Goal: Task Accomplishment & Management: Use online tool/utility

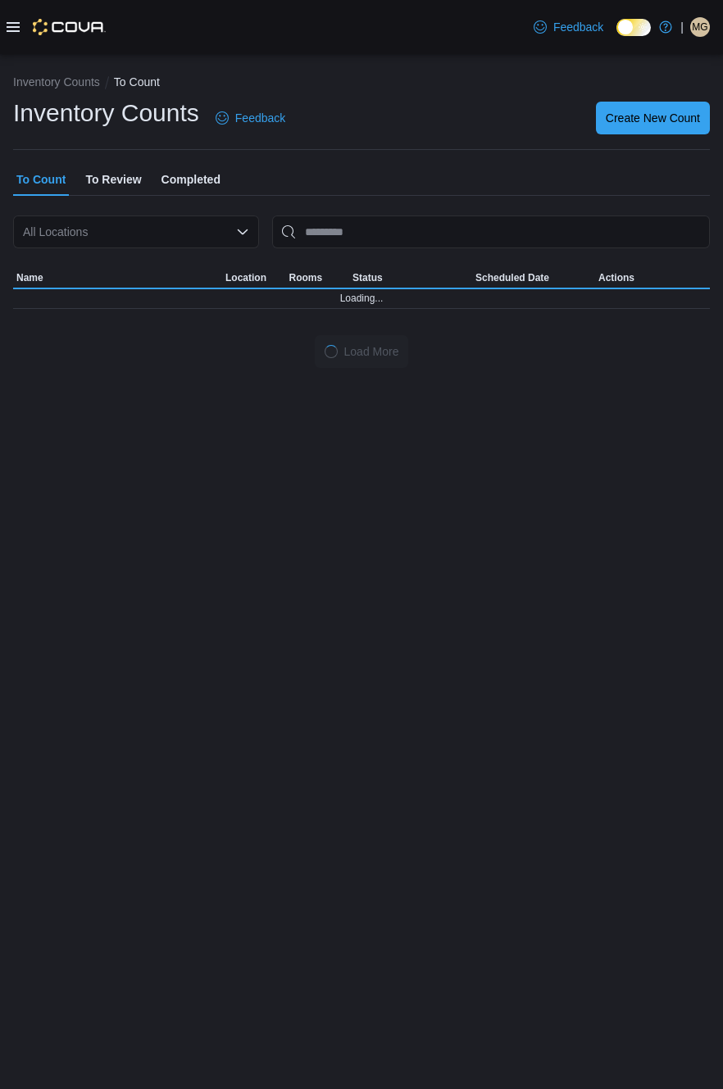
click at [107, 244] on div "All Locations" at bounding box center [136, 232] width 246 height 33
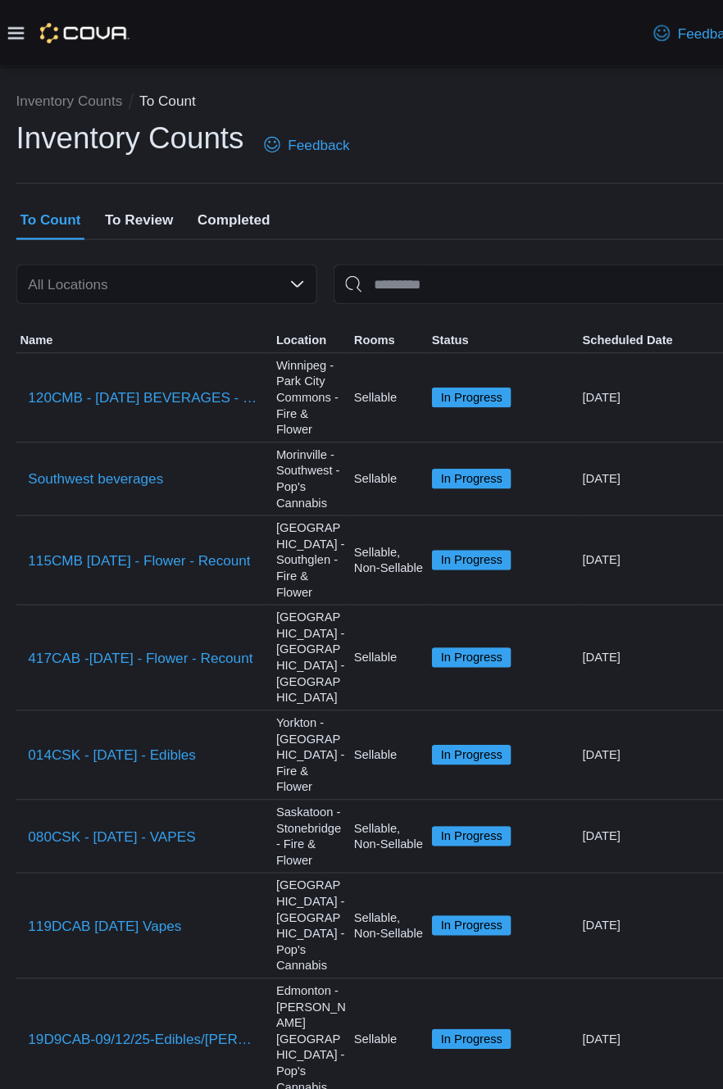
click at [470, 150] on hr at bounding box center [361, 149] width 697 height 1
click at [175, 227] on div "All Locations" at bounding box center [136, 232] width 246 height 33
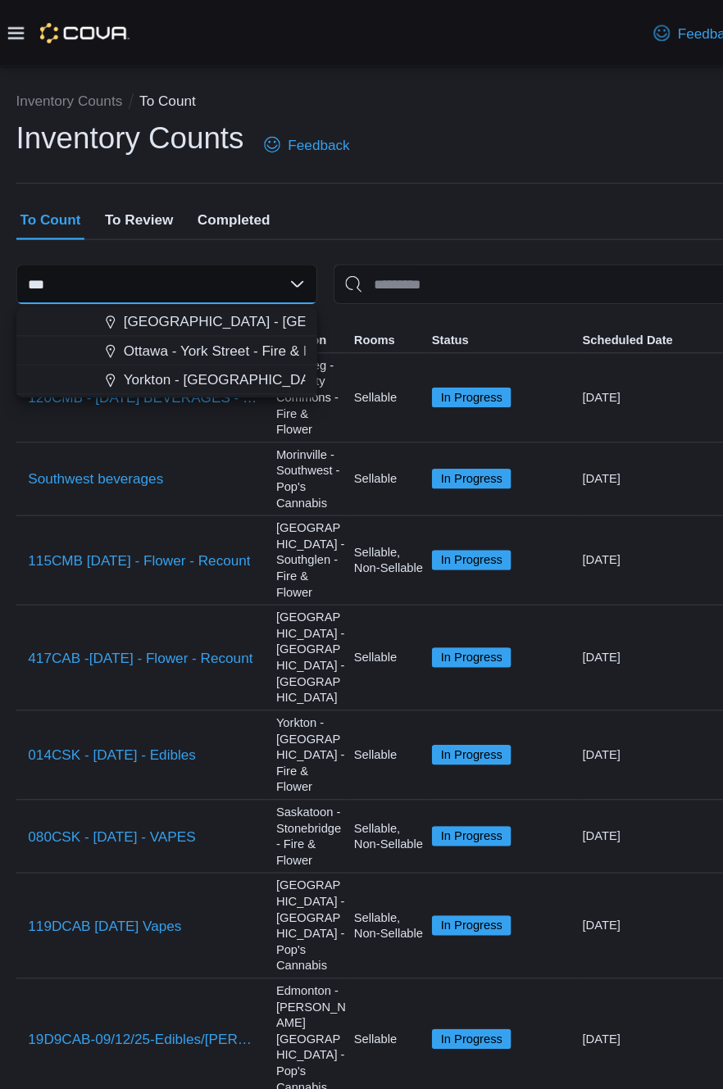
type input "***"
click at [210, 308] on span "Yorkton - [GEOGRAPHIC_DATA] - Fire & Flower" at bounding box center [224, 310] width 247 height 16
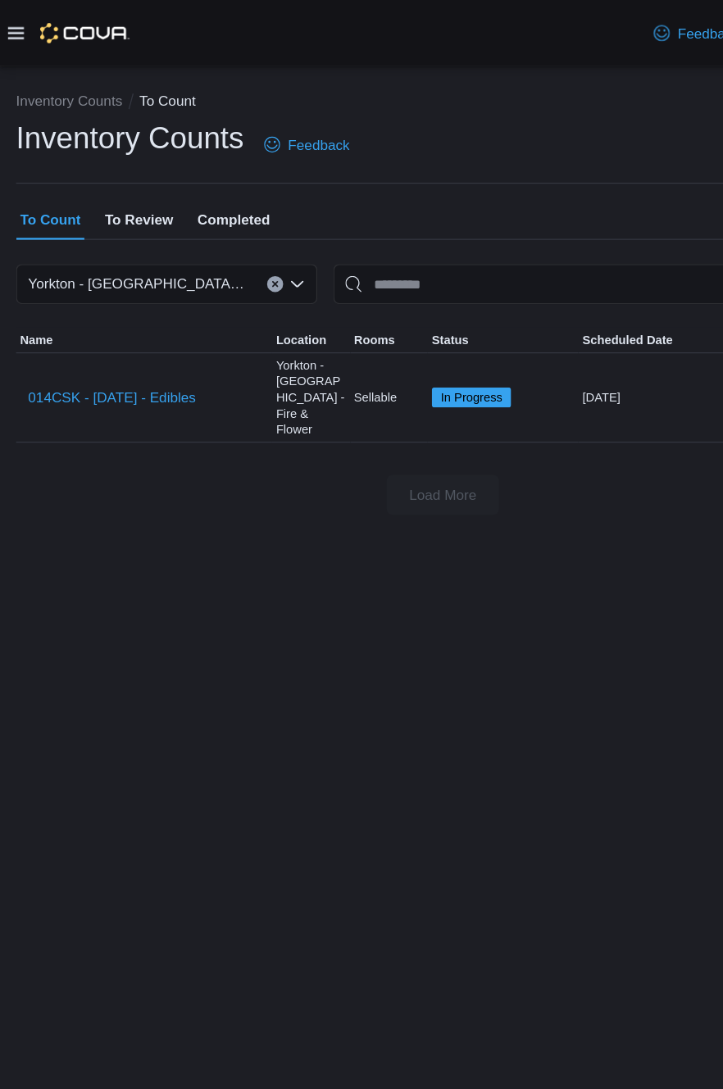
click at [120, 175] on span "To Review" at bounding box center [113, 179] width 56 height 33
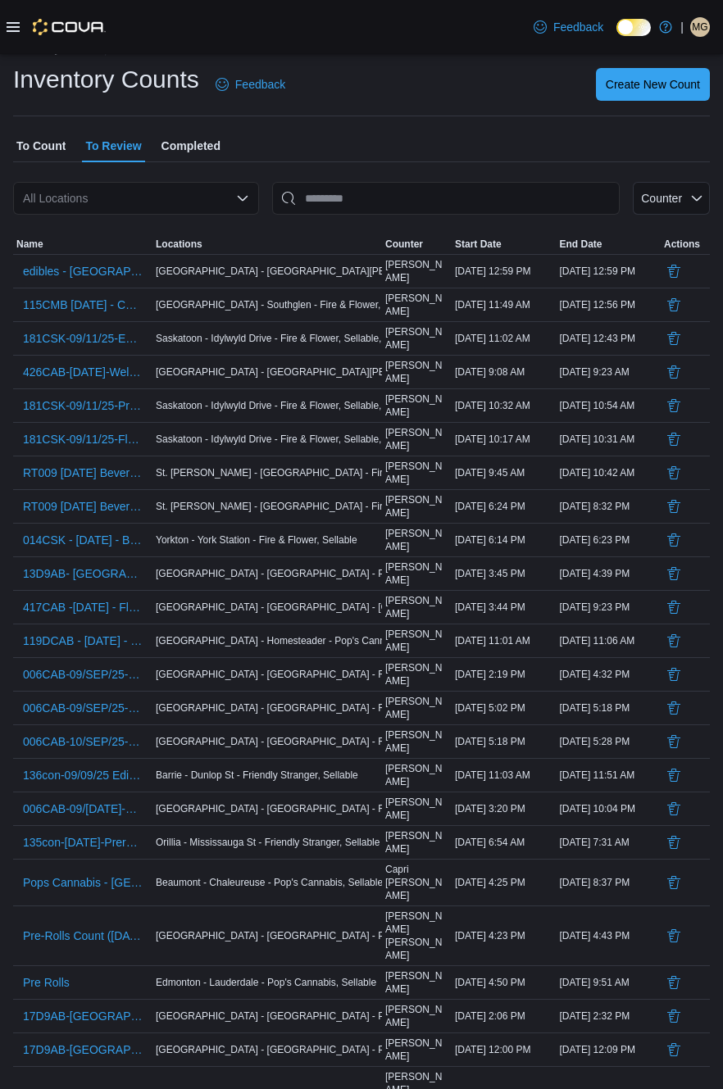
scroll to position [30, 0]
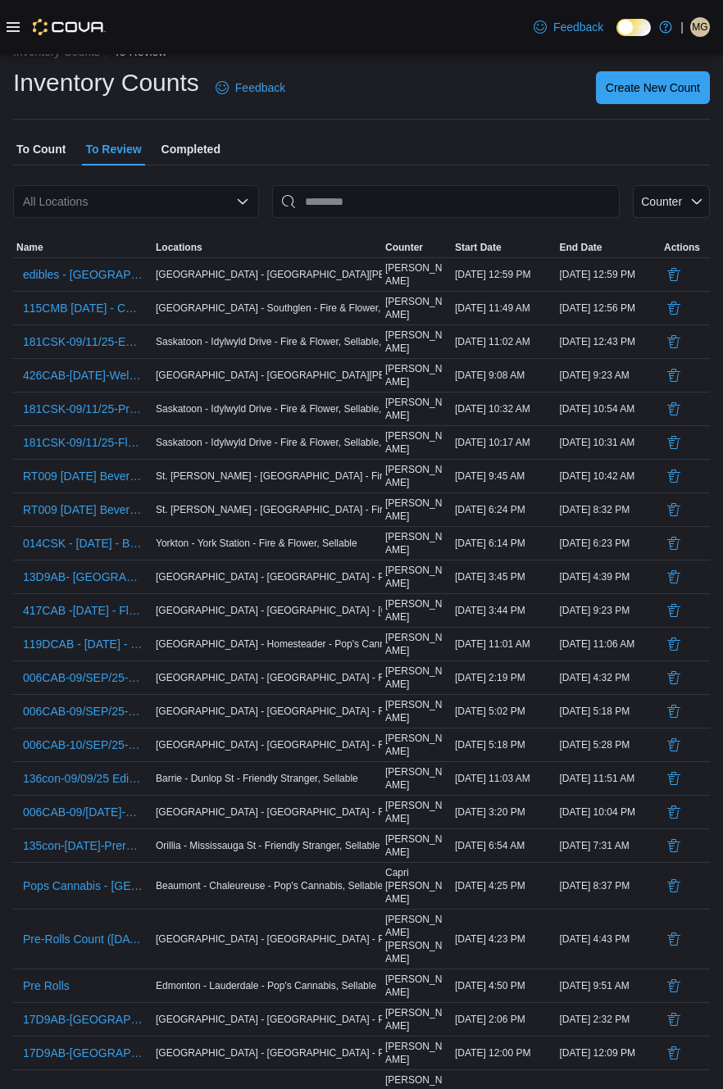
click at [49, 153] on span "To Count" at bounding box center [40, 149] width 49 height 33
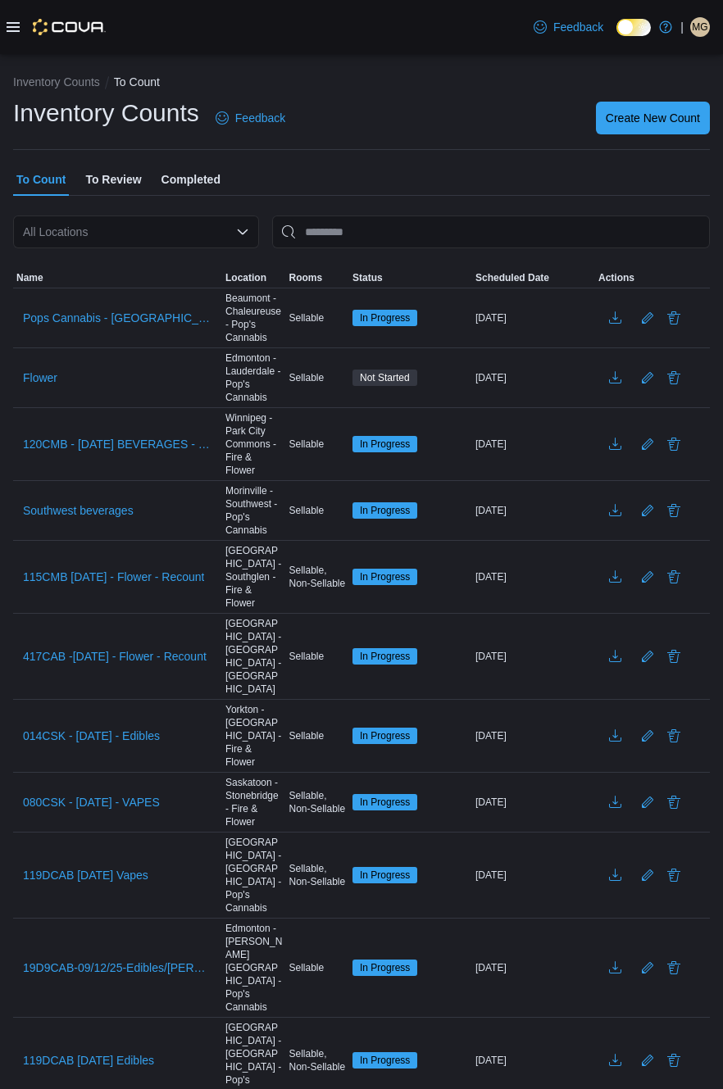
click at [703, 29] on span "MG" at bounding box center [700, 27] width 16 height 20
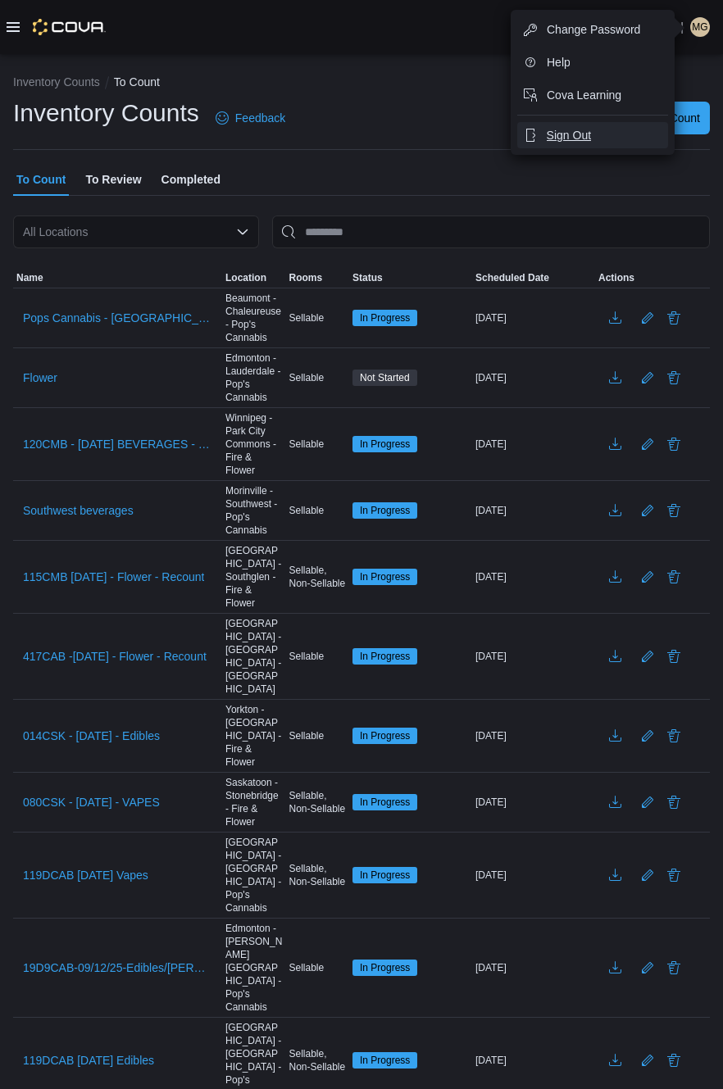
click at [591, 143] on span "Sign Out" at bounding box center [569, 135] width 44 height 16
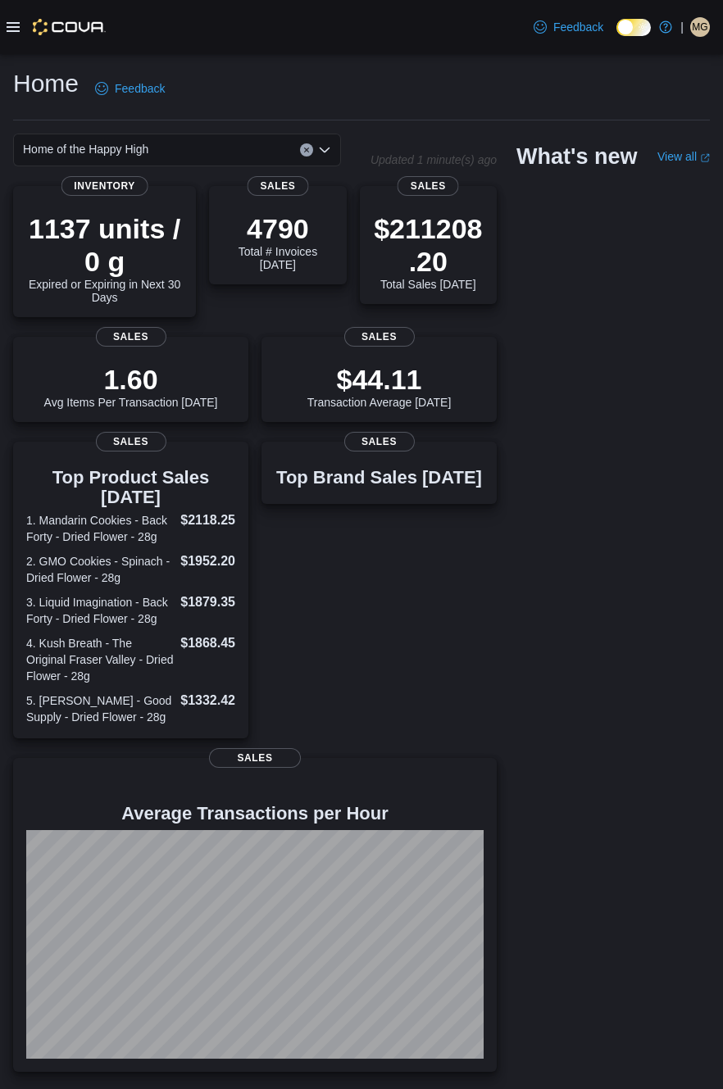
click at [11, 28] on icon at bounding box center [13, 27] width 13 height 10
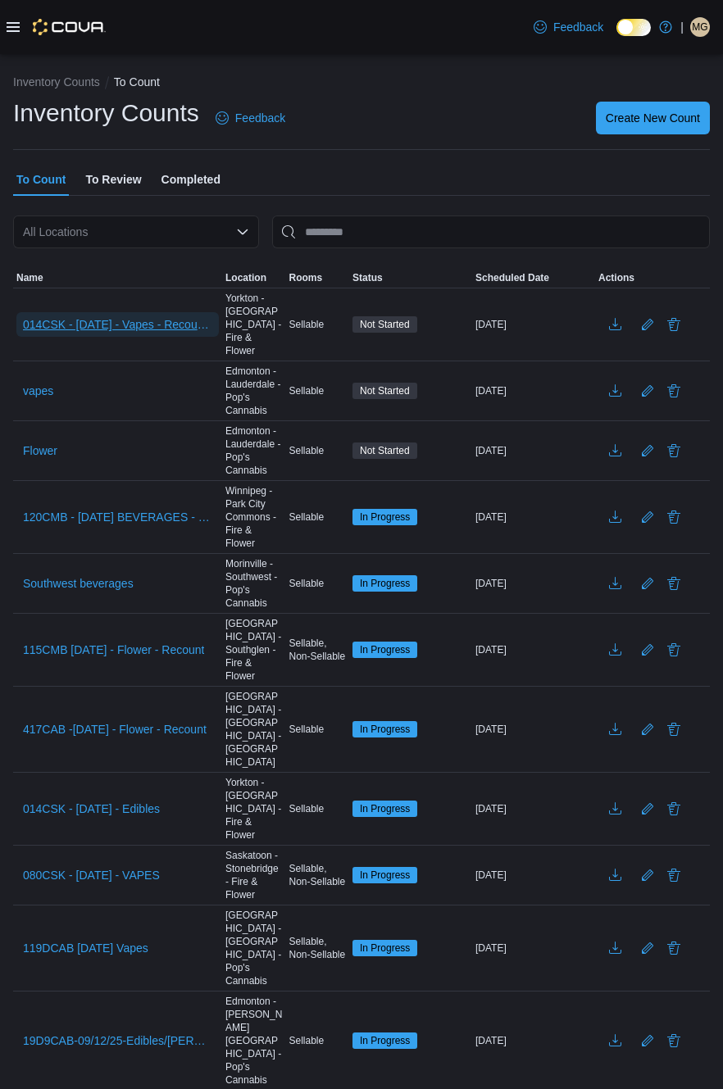
click at [109, 326] on span "014CSK - [DATE] - Vapes - Recount - Recount" at bounding box center [117, 324] width 189 height 16
click at [112, 319] on span "014CSK - 12/SEP/25 - Vapes - Recount - Recount" at bounding box center [117, 324] width 189 height 16
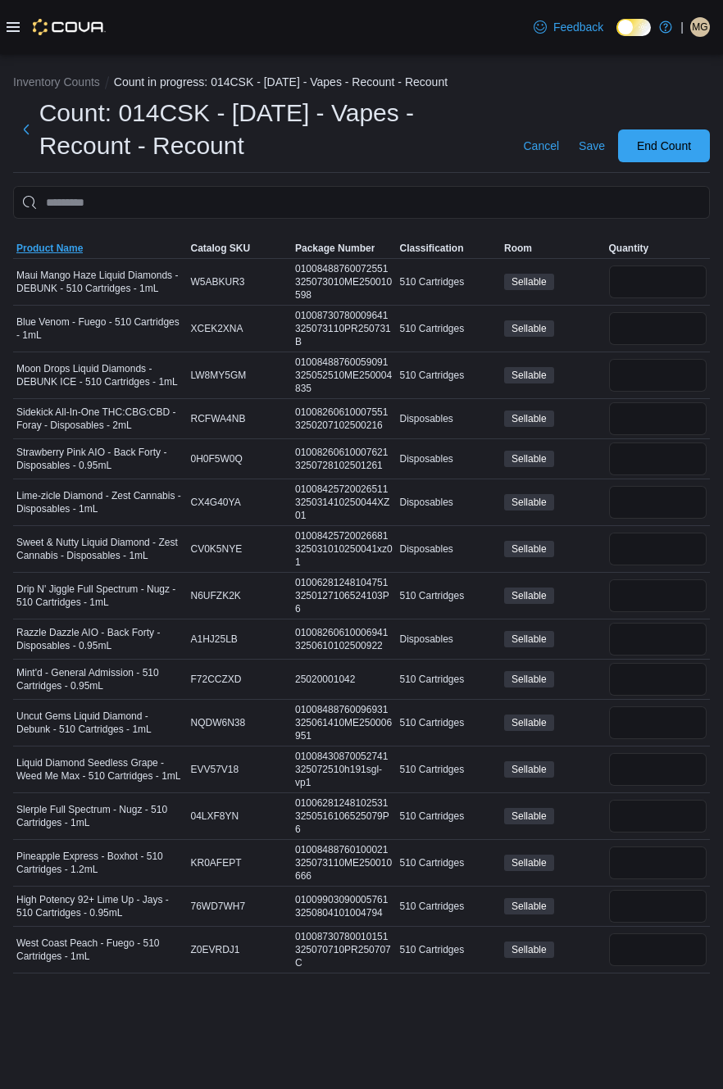
click at [49, 246] on span "Product Name" at bounding box center [49, 248] width 66 height 13
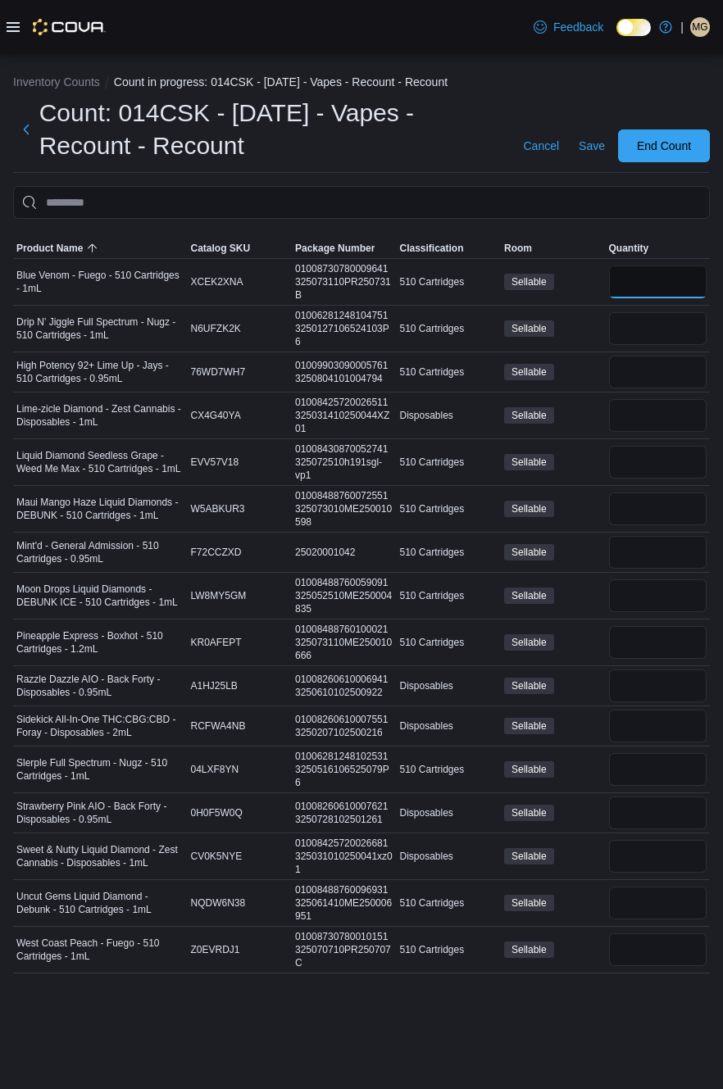
click at [652, 292] on input "number" at bounding box center [658, 282] width 98 height 33
type input "*"
click at [652, 378] on input "number" at bounding box center [658, 372] width 98 height 33
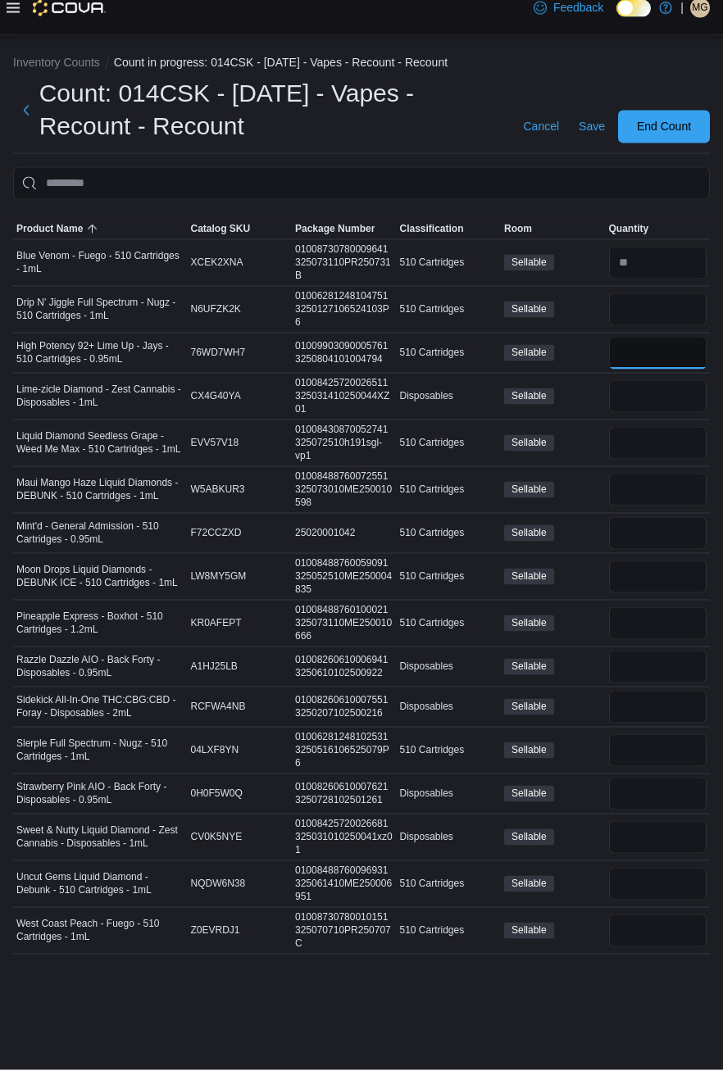
type input "*"
click at [658, 461] on input "number" at bounding box center [658, 462] width 98 height 33
type input "**"
click at [656, 507] on input "number" at bounding box center [658, 509] width 98 height 33
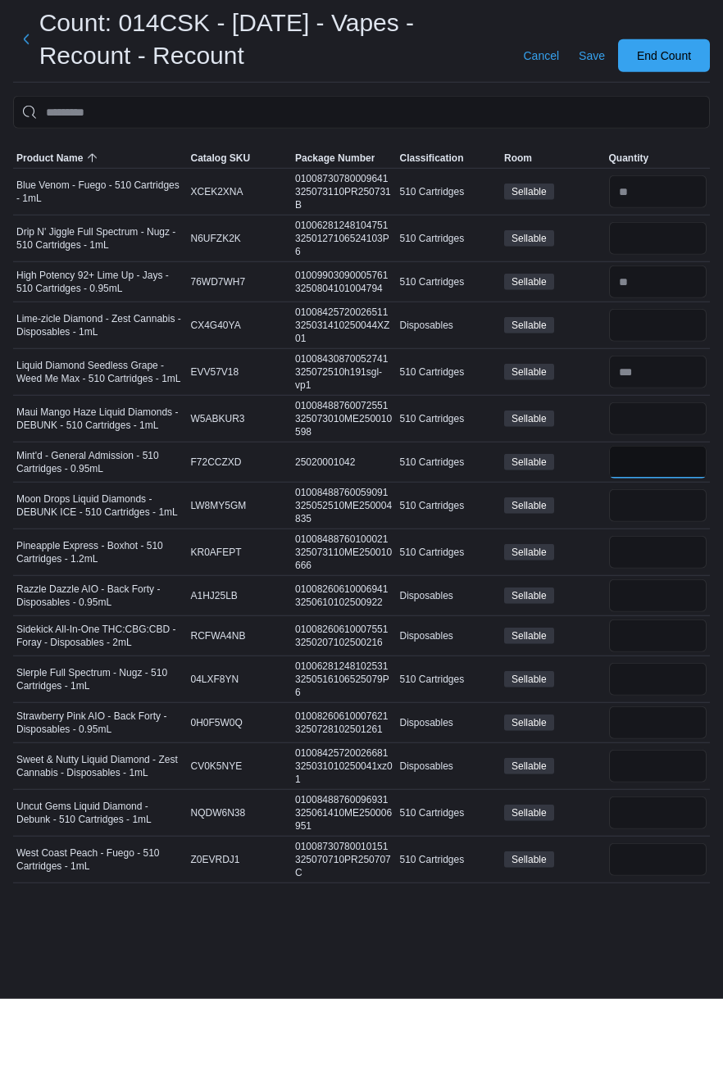
click at [652, 556] on input "number" at bounding box center [658, 552] width 98 height 33
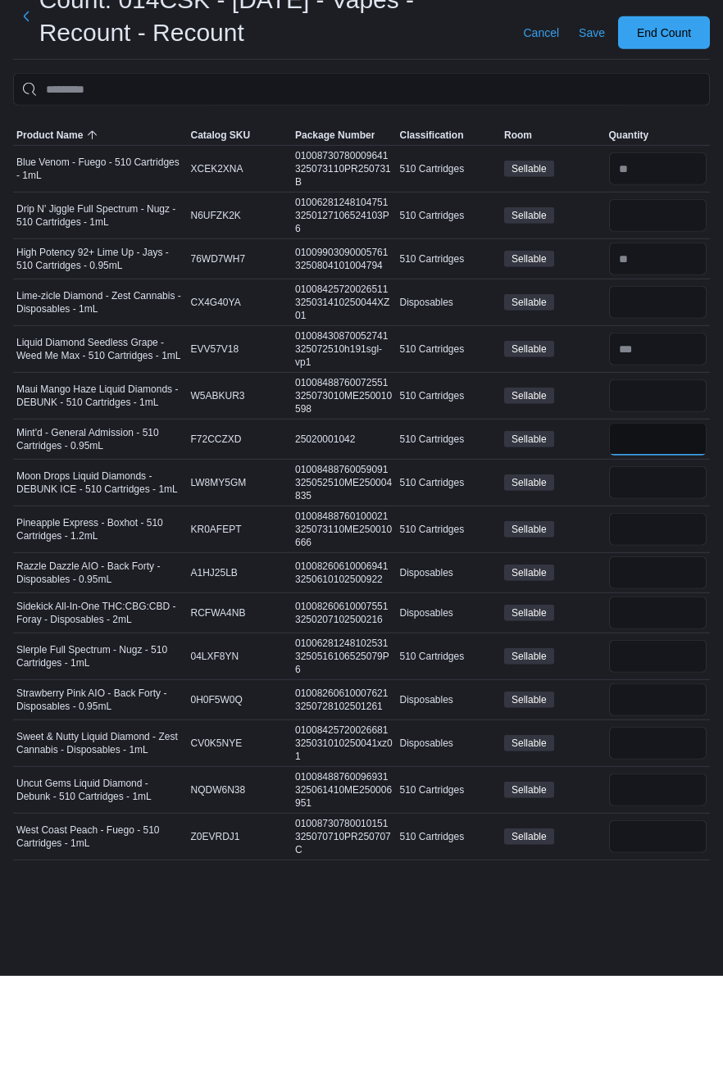
type input "*"
click at [642, 602] on input "number" at bounding box center [658, 595] width 98 height 33
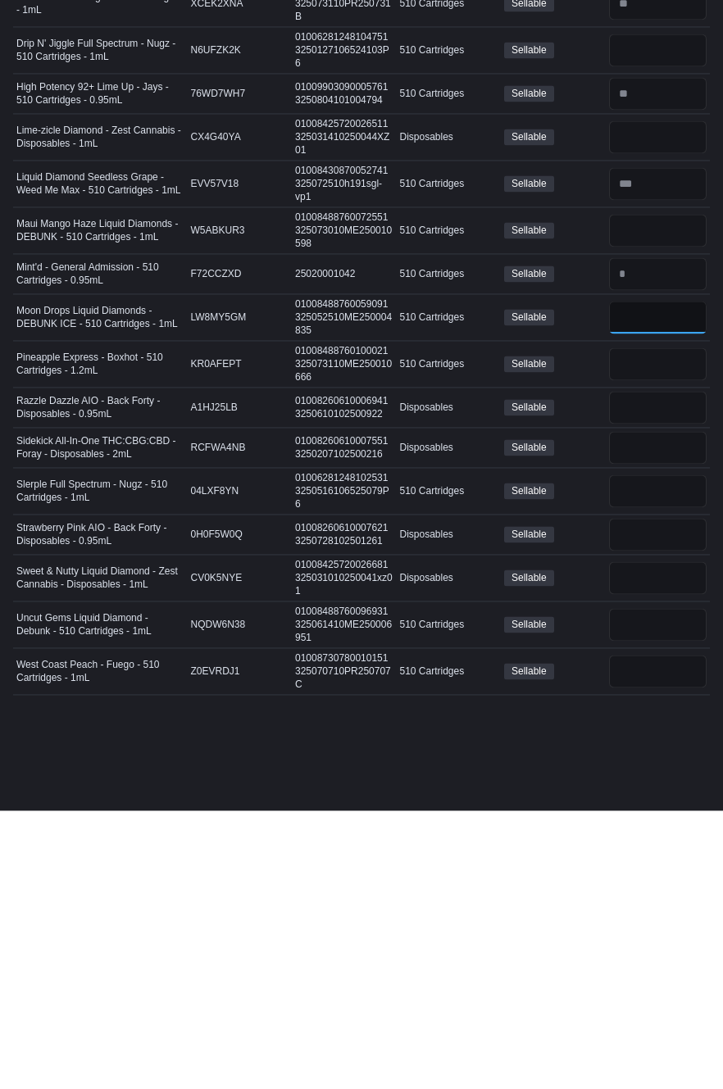
scroll to position [18, 0]
type input "*"
click at [647, 627] on input "number" at bounding box center [658, 642] width 98 height 33
type input "**"
click at [661, 670] on input "number" at bounding box center [658, 686] width 98 height 33
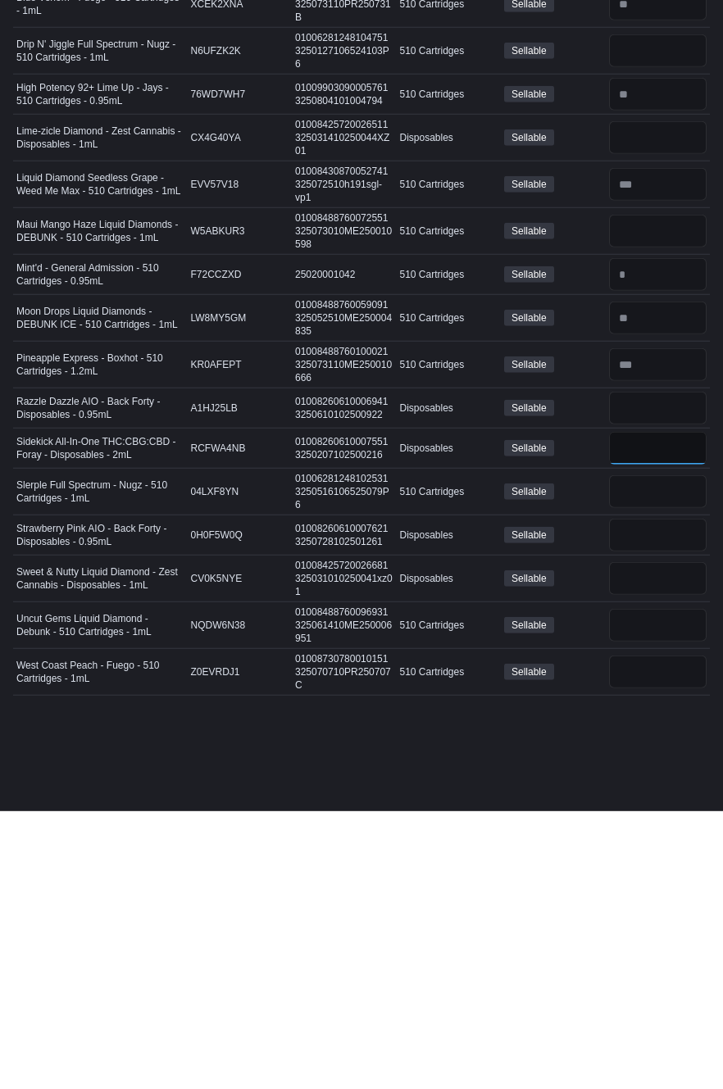
click at [663, 714] on input "number" at bounding box center [658, 726] width 98 height 33
type input "*"
click at [645, 887] on input "number" at bounding box center [658, 903] width 98 height 33
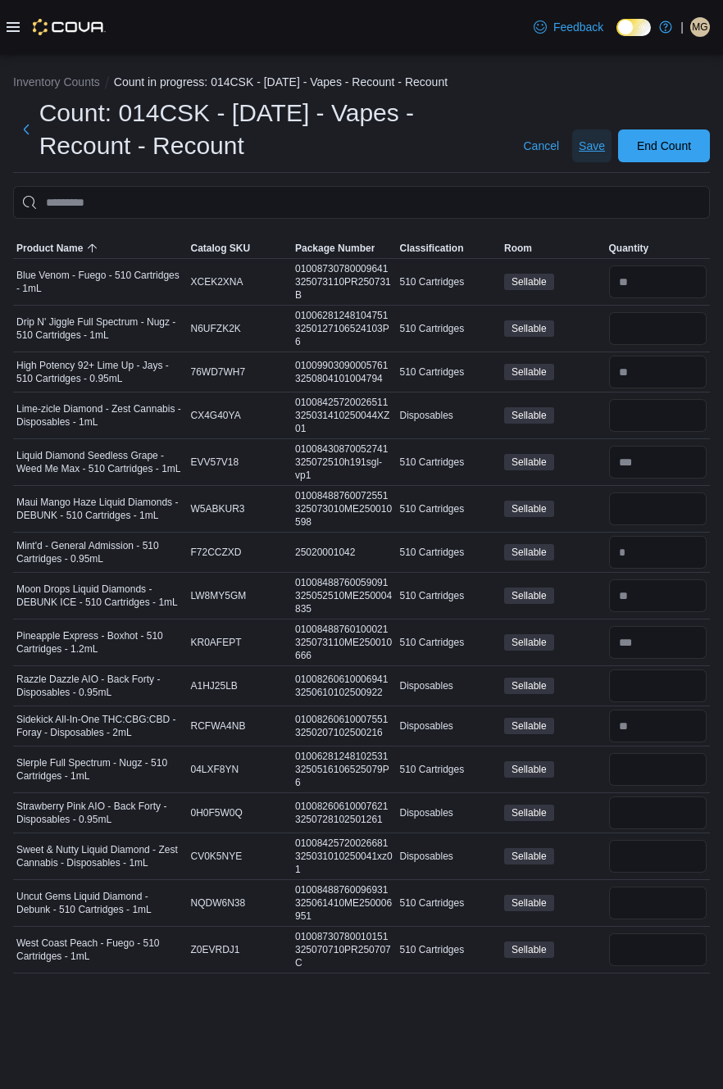
click at [588, 150] on span "Save" at bounding box center [592, 146] width 26 height 16
click at [659, 515] on input "number" at bounding box center [658, 509] width 98 height 33
type input "*"
click at [497, 201] on input "This is a search bar. After typing your query, hit enter to filter the results …" at bounding box center [361, 202] width 697 height 33
type input "****"
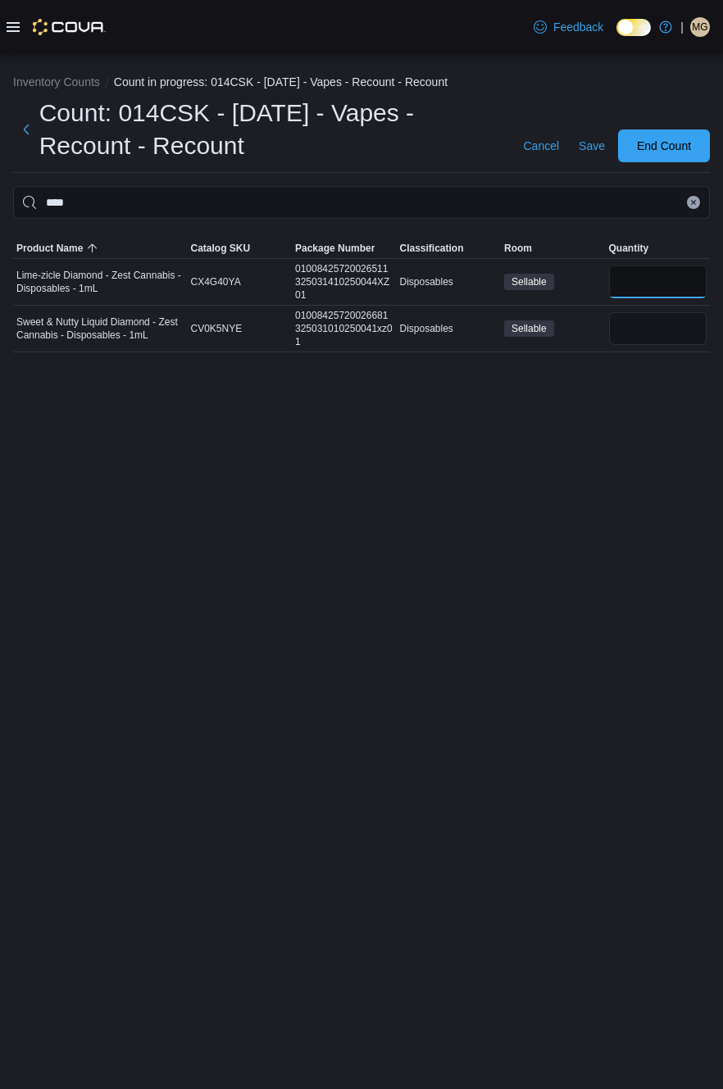
click at [649, 286] on input "number" at bounding box center [658, 282] width 98 height 33
type input "*"
click at [640, 331] on input "number" at bounding box center [658, 328] width 98 height 33
type input "*"
click at [587, 147] on span "Save" at bounding box center [592, 146] width 26 height 16
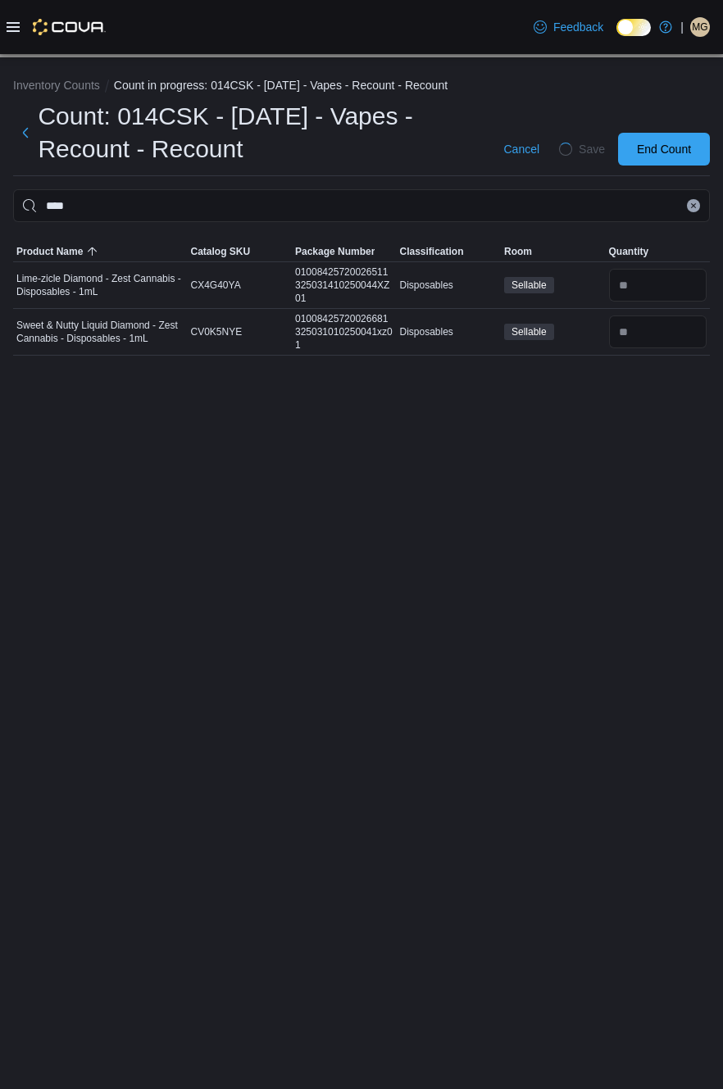
click at [695, 206] on icon "Clear input" at bounding box center [693, 206] width 4 height 4
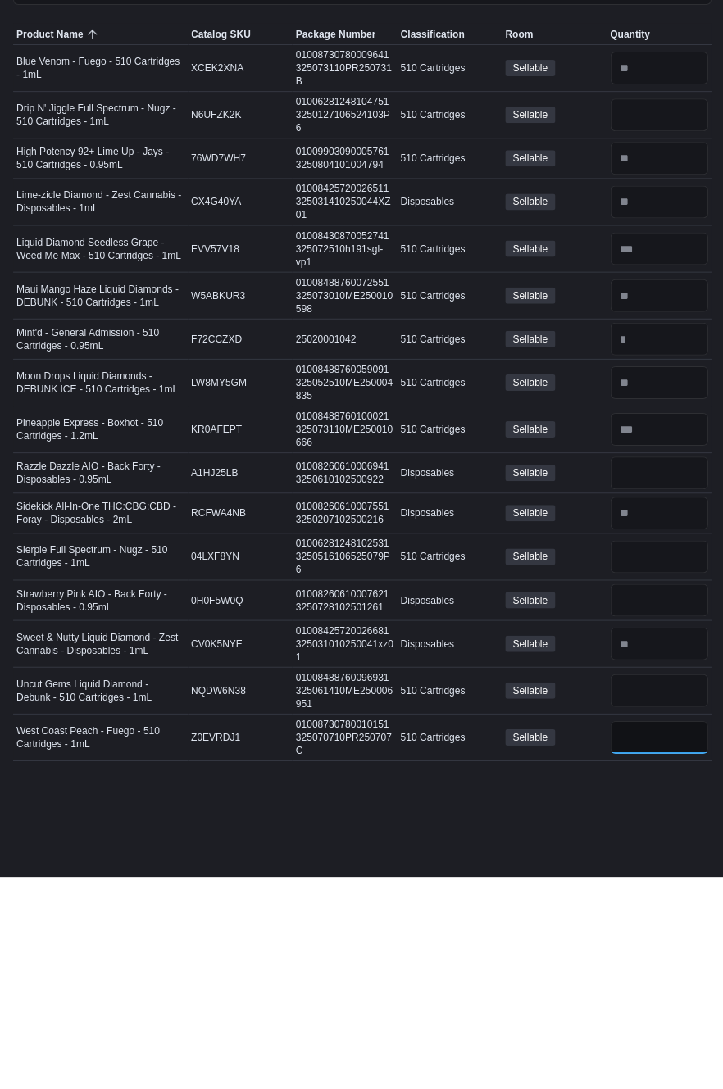
click at [664, 954] on input "number" at bounding box center [658, 950] width 98 height 33
click at [666, 893] on input "number" at bounding box center [658, 903] width 98 height 33
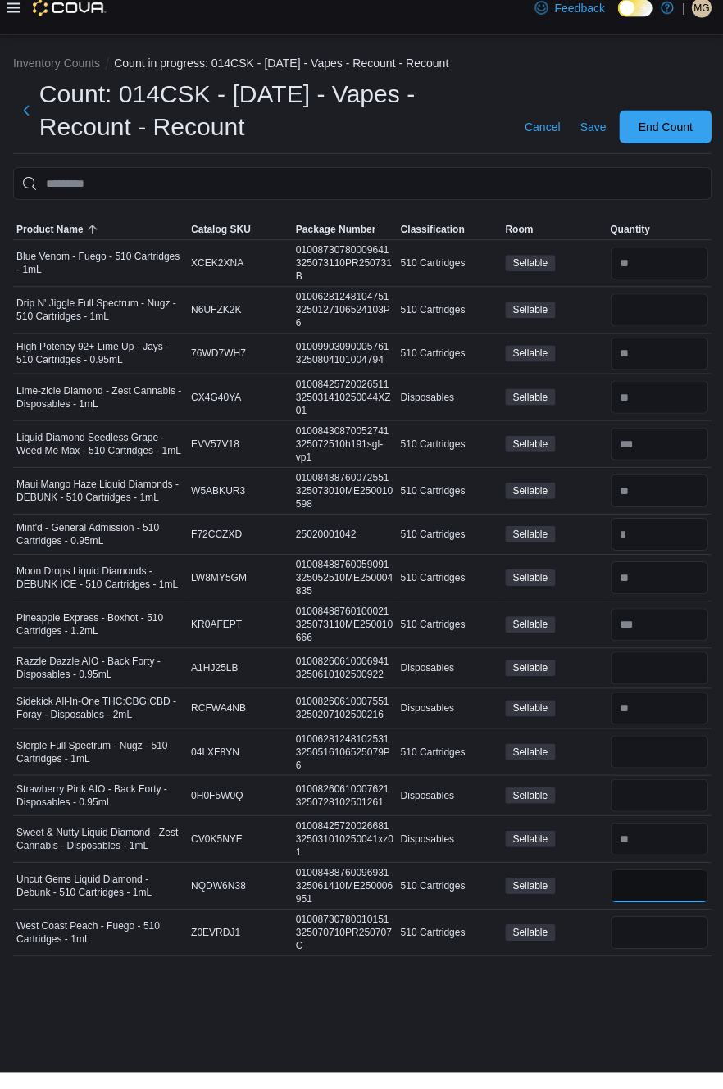
type input "*"
click at [664, 340] on input "number" at bounding box center [658, 328] width 98 height 33
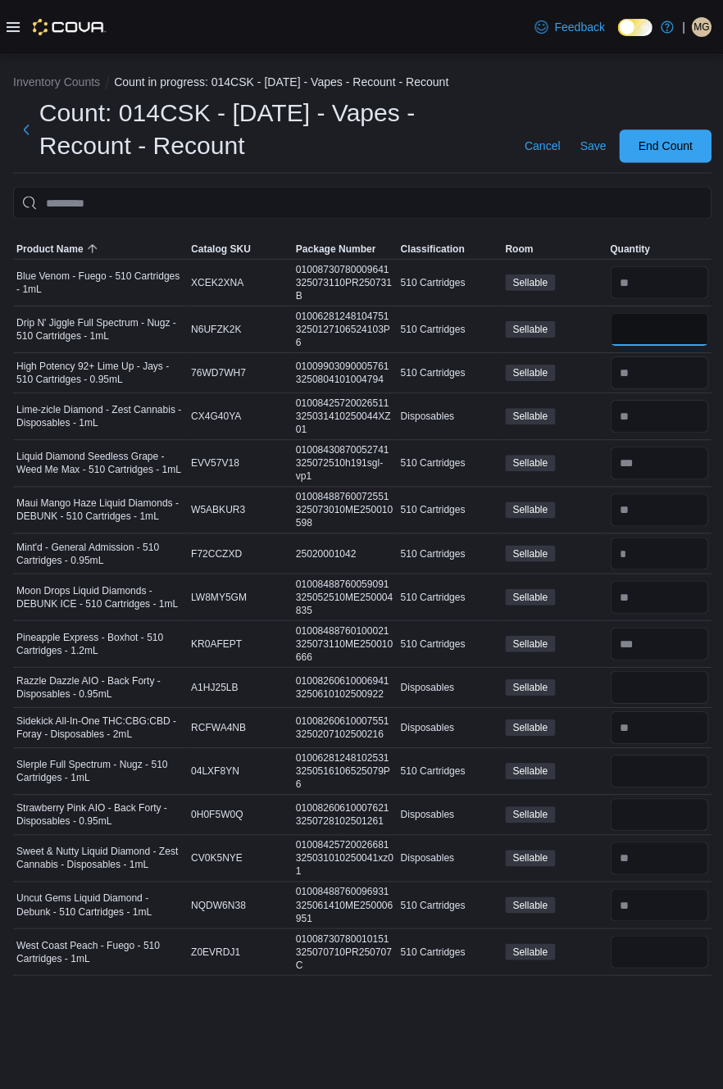
type input "*"
click at [459, 192] on input "This is a search bar. After typing your query, hit enter to filter the results …" at bounding box center [361, 202] width 697 height 33
click at [587, 154] on span "Save" at bounding box center [592, 146] width 26 height 16
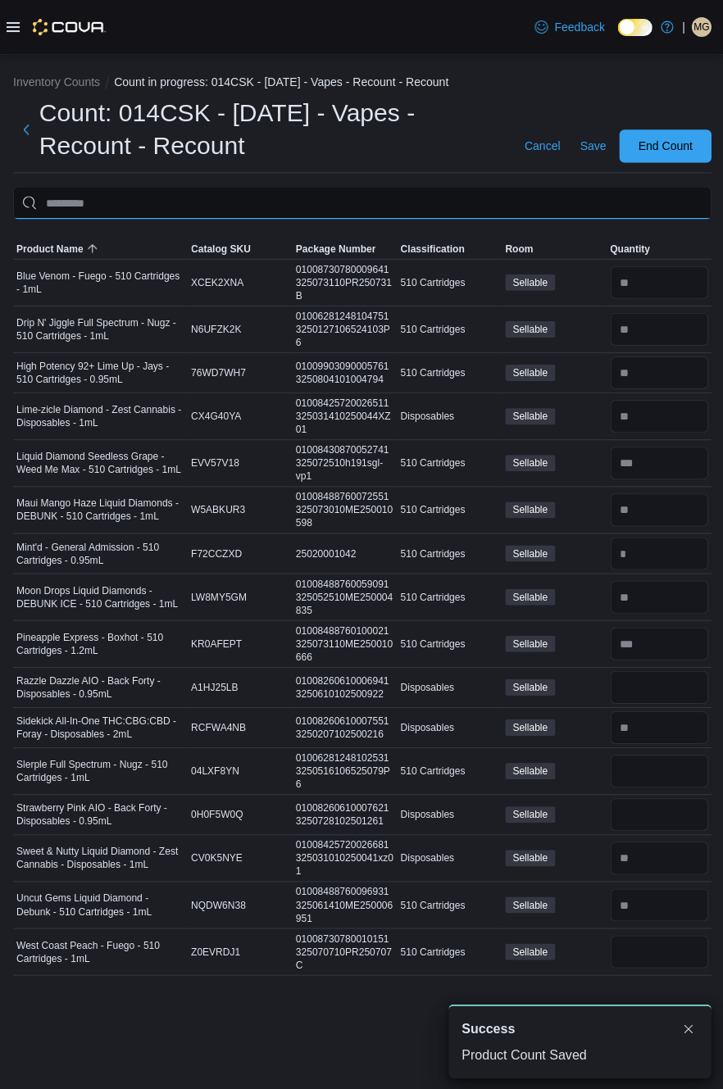
click at [502, 211] on input "This is a search bar. After typing your query, hit enter to filter the results …" at bounding box center [361, 202] width 697 height 33
type input "*****"
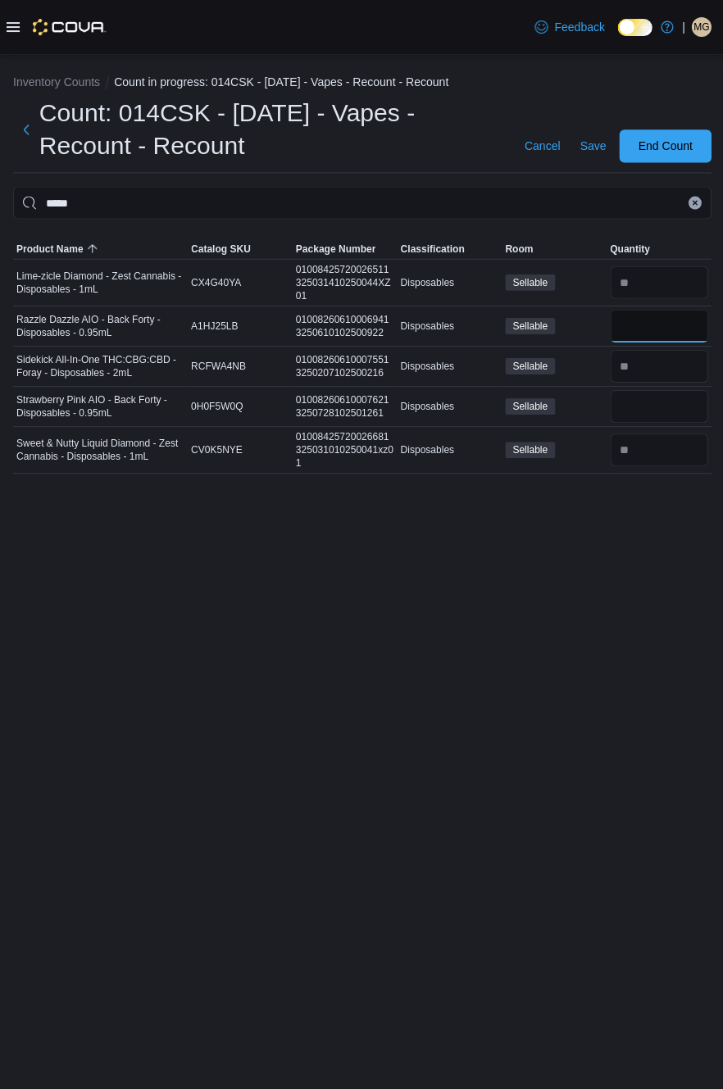
click at [641, 337] on input "number" at bounding box center [658, 325] width 98 height 33
type input "*"
click at [670, 407] on input "number" at bounding box center [658, 405] width 98 height 33
type input "*"
click at [587, 148] on span "Save" at bounding box center [592, 146] width 26 height 16
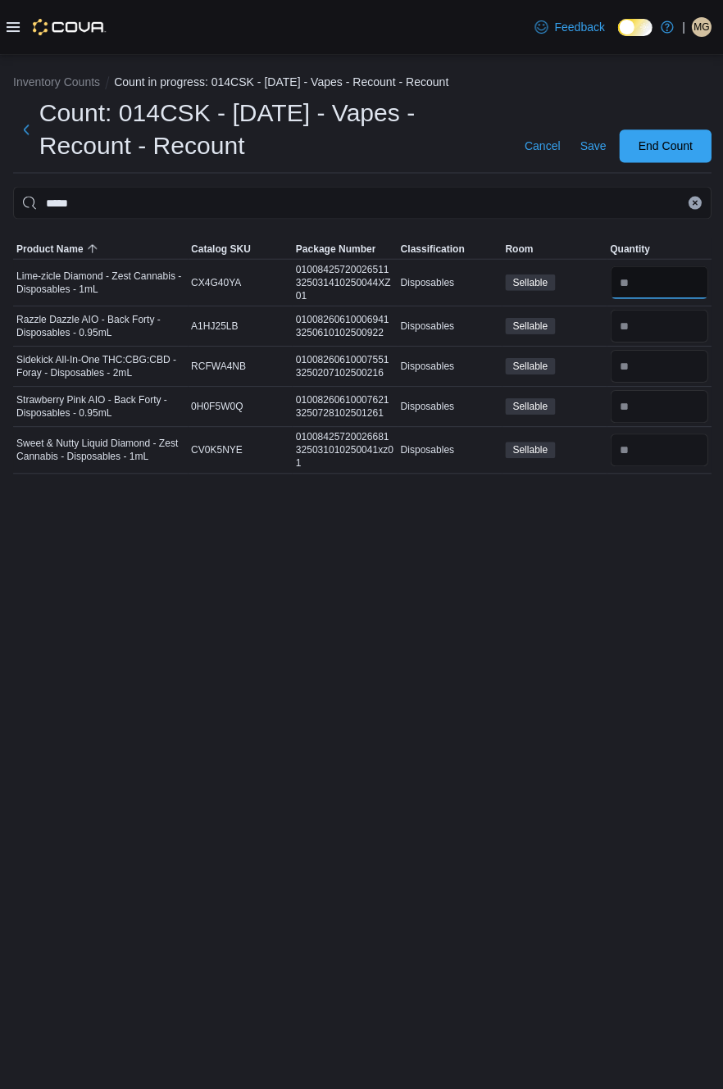
click at [649, 295] on input "number" at bounding box center [658, 282] width 98 height 33
type input "*"
click at [657, 333] on input "number" at bounding box center [658, 325] width 98 height 33
type input "**"
click at [657, 410] on input "number" at bounding box center [658, 405] width 98 height 33
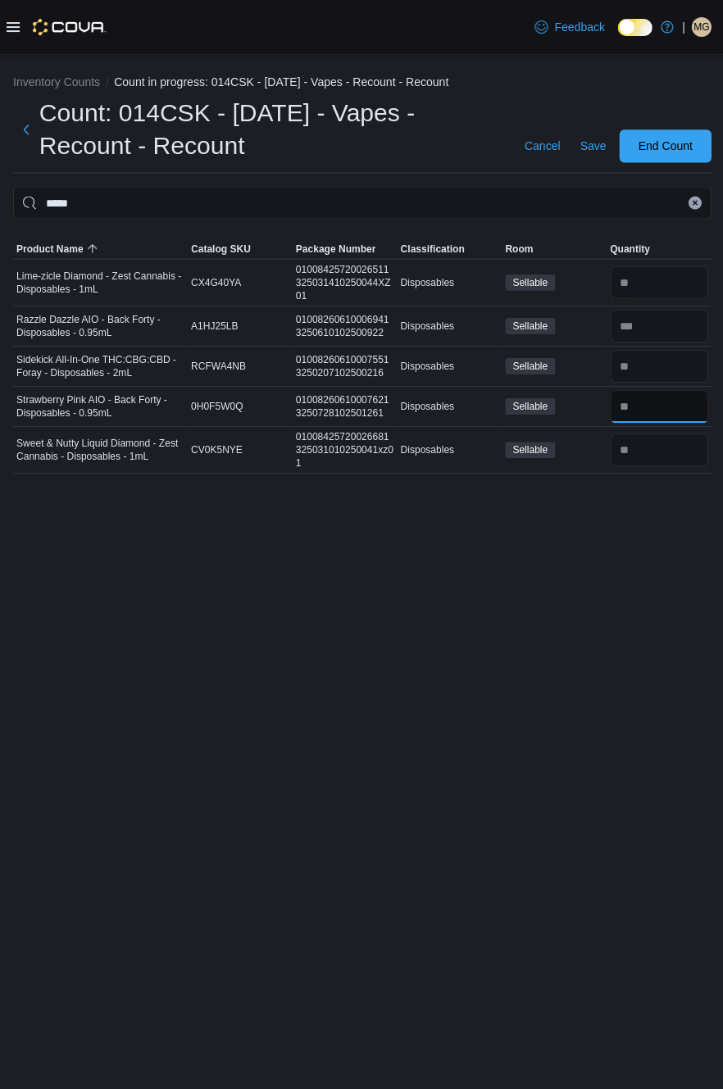
type input "**"
click at [652, 452] on input "number" at bounding box center [658, 449] width 98 height 33
type input "*"
click at [587, 143] on span "Save" at bounding box center [592, 146] width 26 height 16
click at [691, 202] on icon "Clear input" at bounding box center [693, 203] width 4 height 4
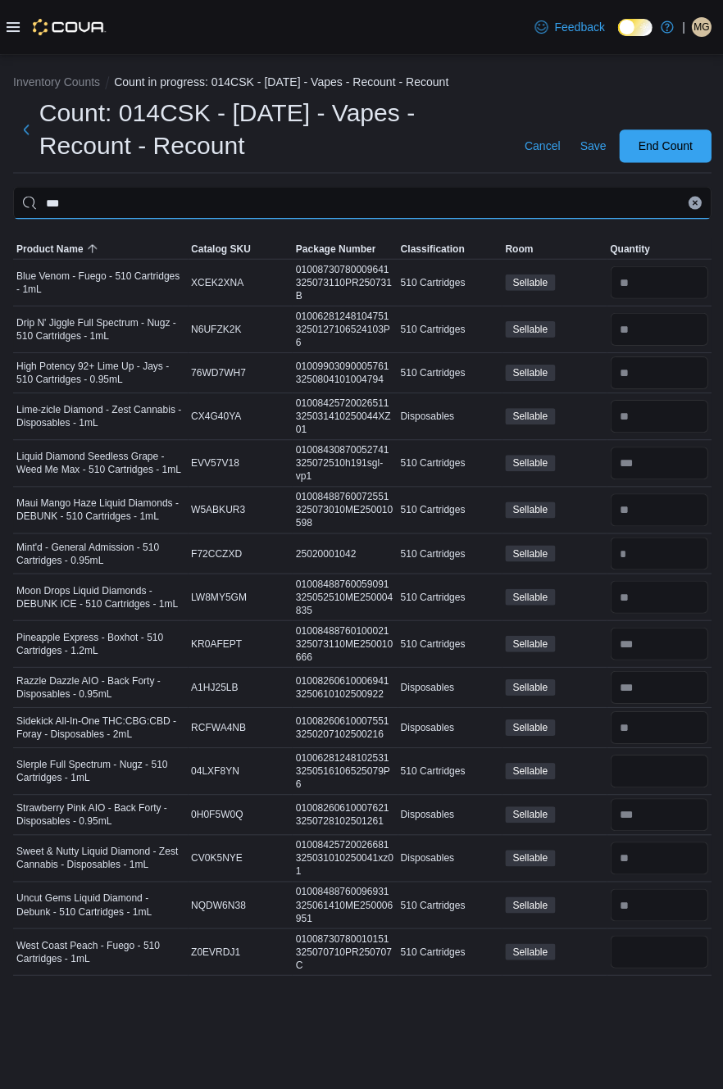
type input "***"
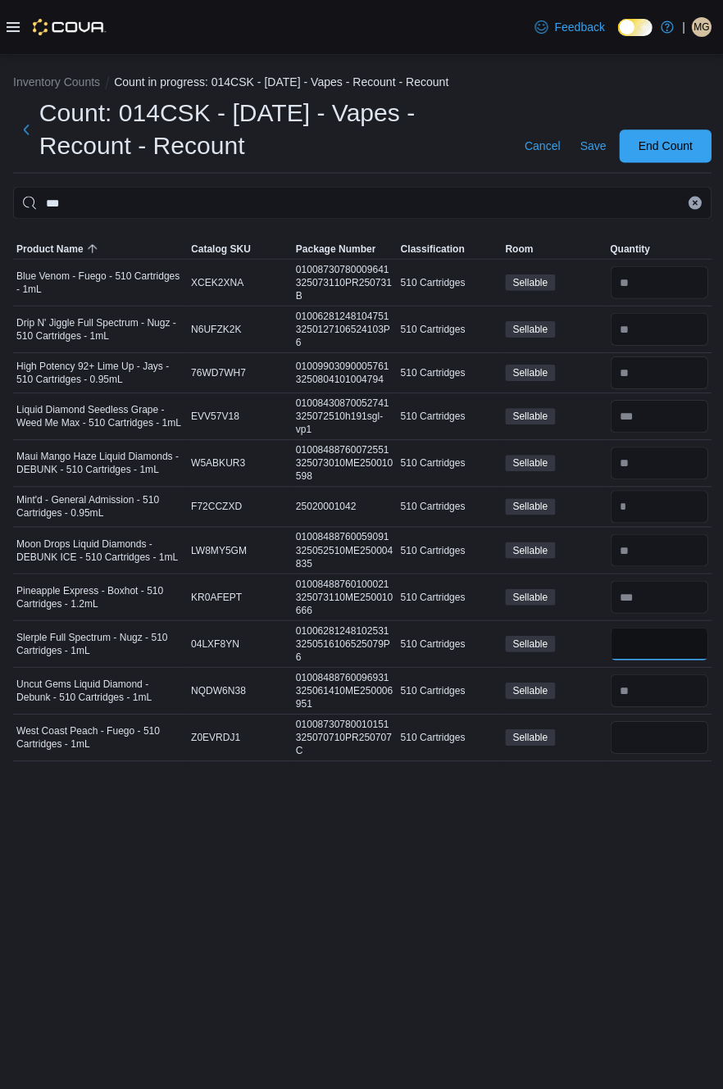
click at [657, 636] on input "number" at bounding box center [658, 642] width 98 height 33
type input "*"
click at [660, 472] on input "number" at bounding box center [658, 462] width 98 height 33
type input "**"
click at [665, 682] on input "number" at bounding box center [658, 689] width 98 height 33
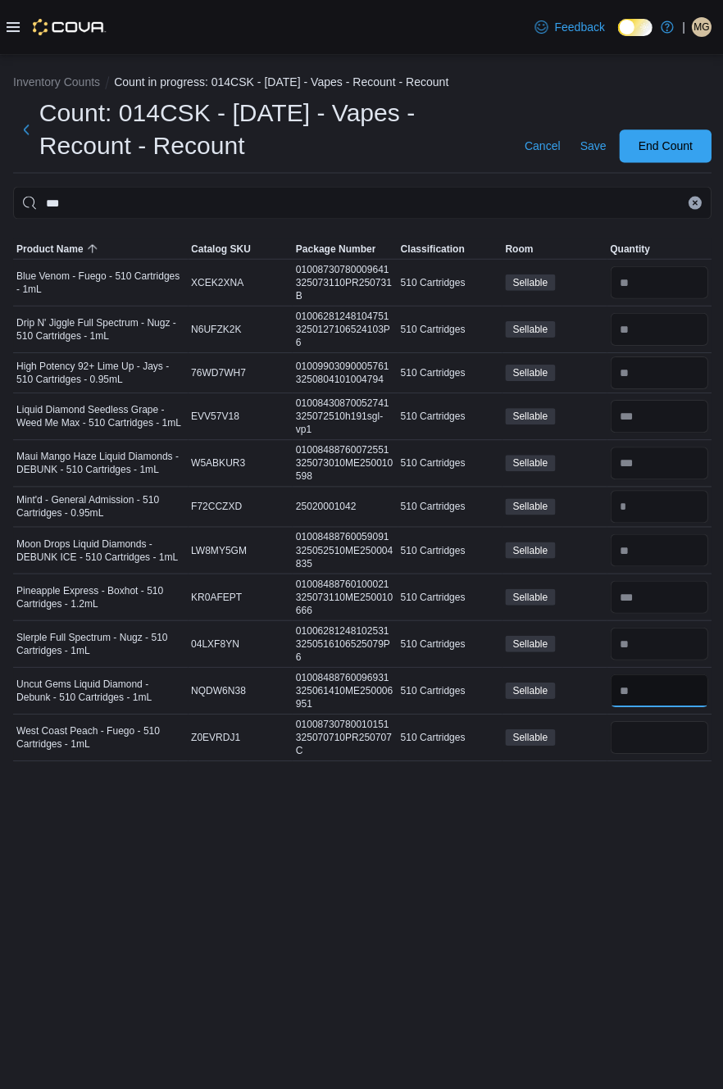
type input "**"
click at [652, 722] on input "number" at bounding box center [658, 736] width 98 height 33
type input "**"
click at [605, 154] on span "Save" at bounding box center [592, 146] width 26 height 16
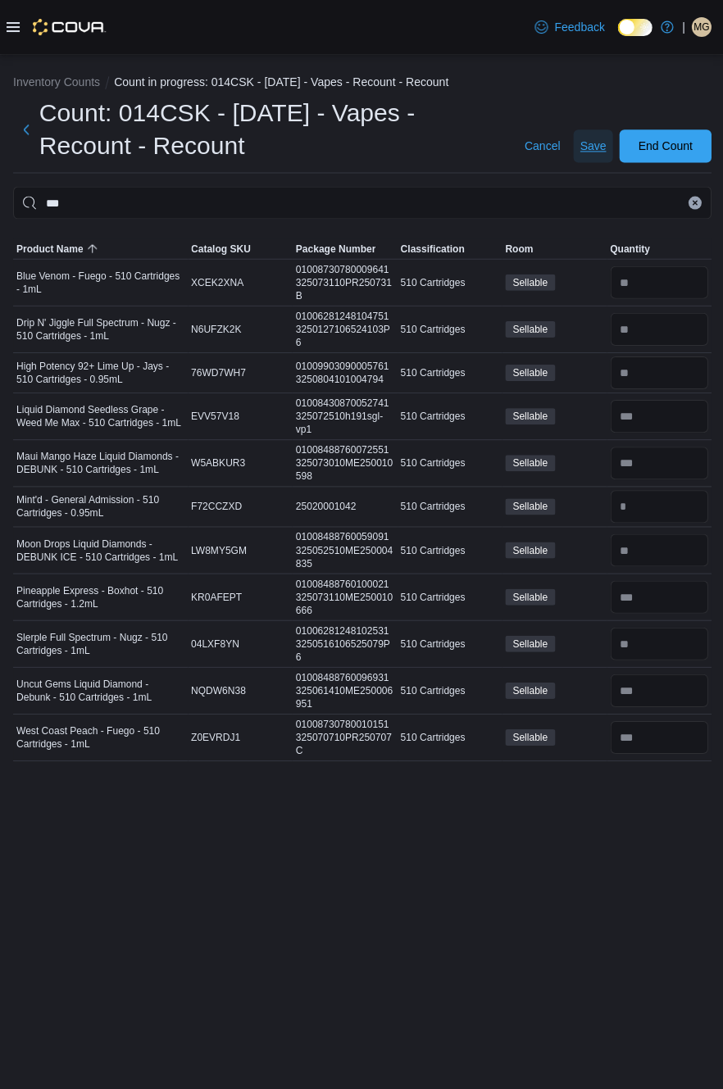
click at [580, 154] on span "Save" at bounding box center [592, 146] width 26 height 16
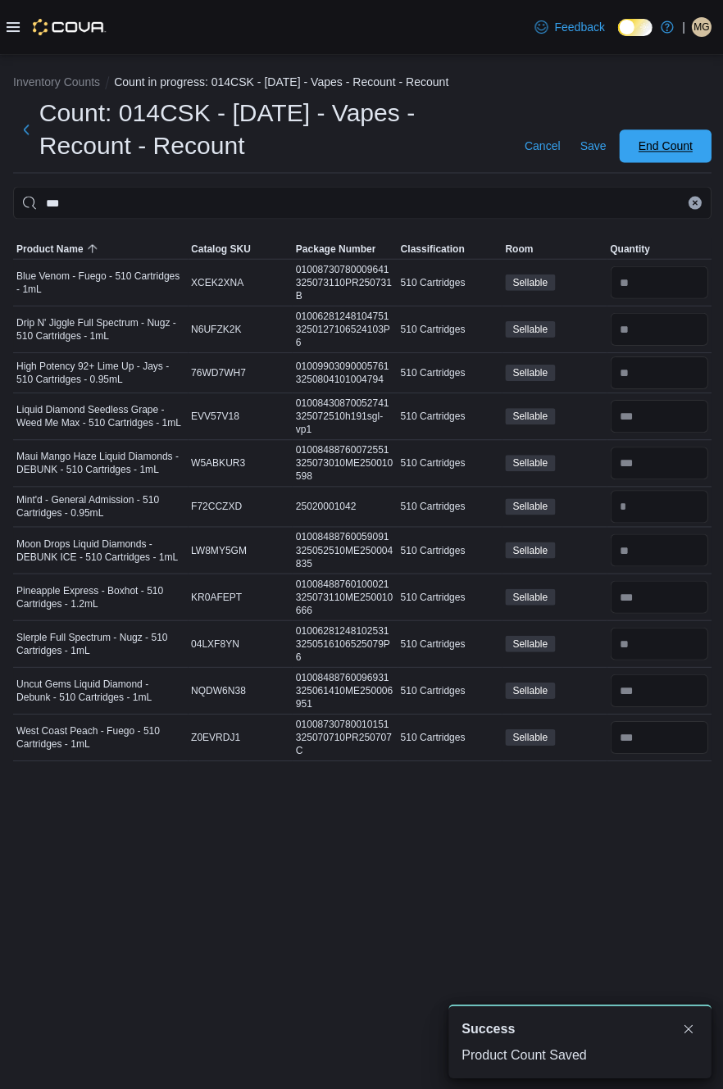
click at [668, 154] on span "End Count" at bounding box center [664, 146] width 54 height 16
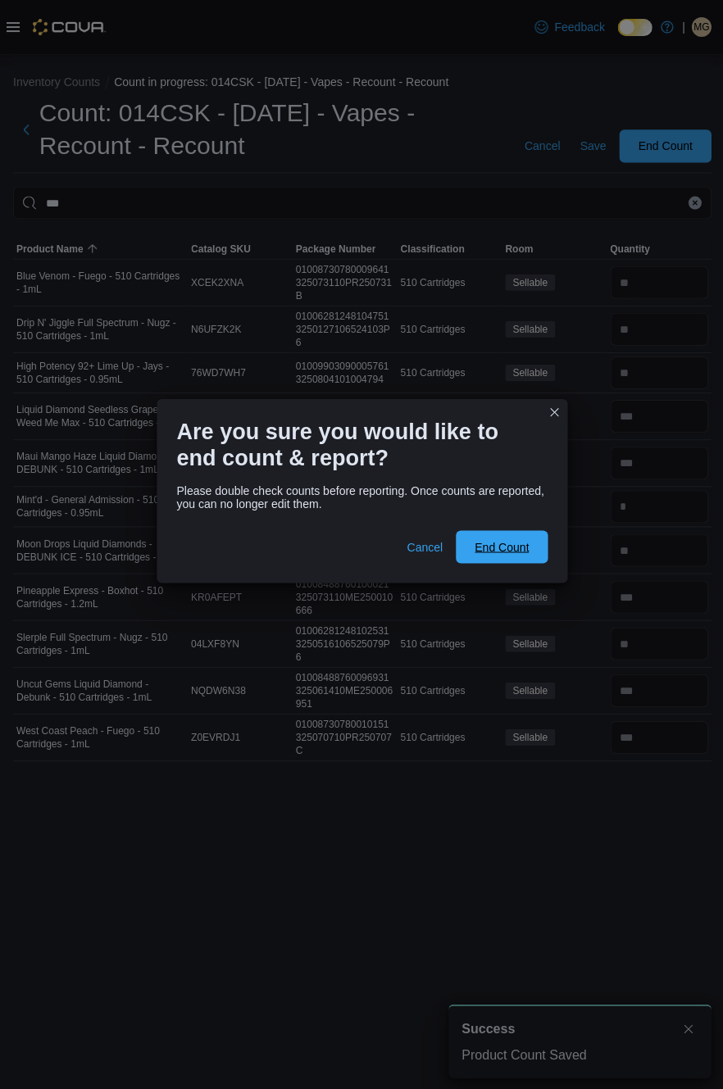
click at [528, 554] on span "End Count" at bounding box center [501, 546] width 54 height 16
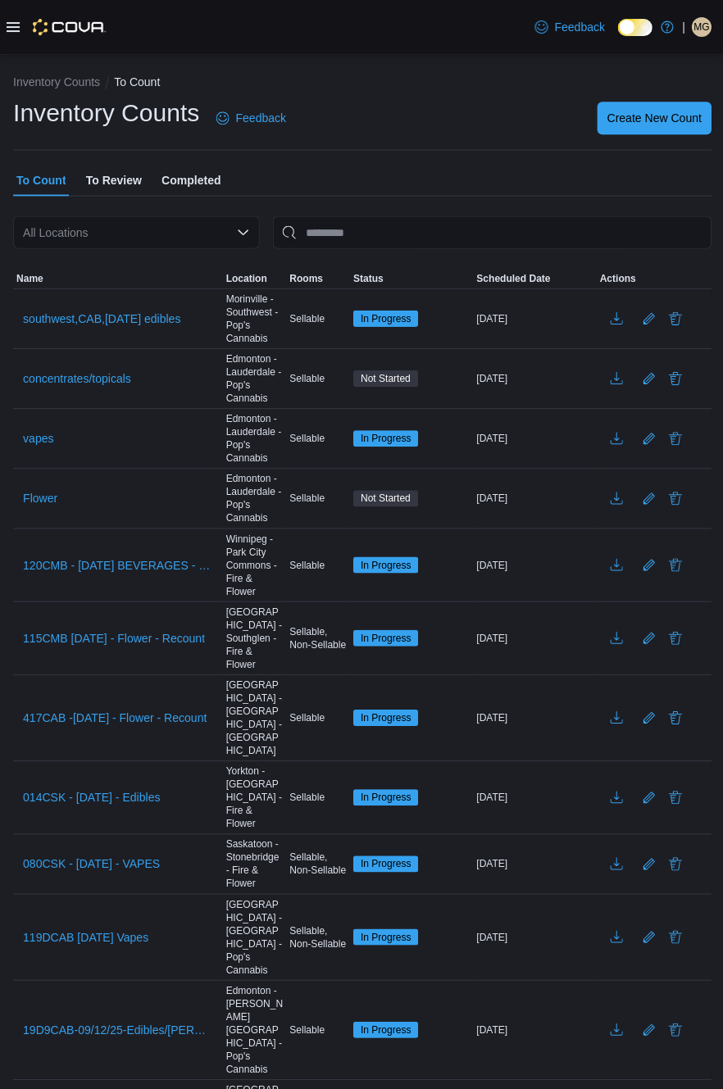
click at [693, 25] on span "MG" at bounding box center [700, 27] width 16 height 20
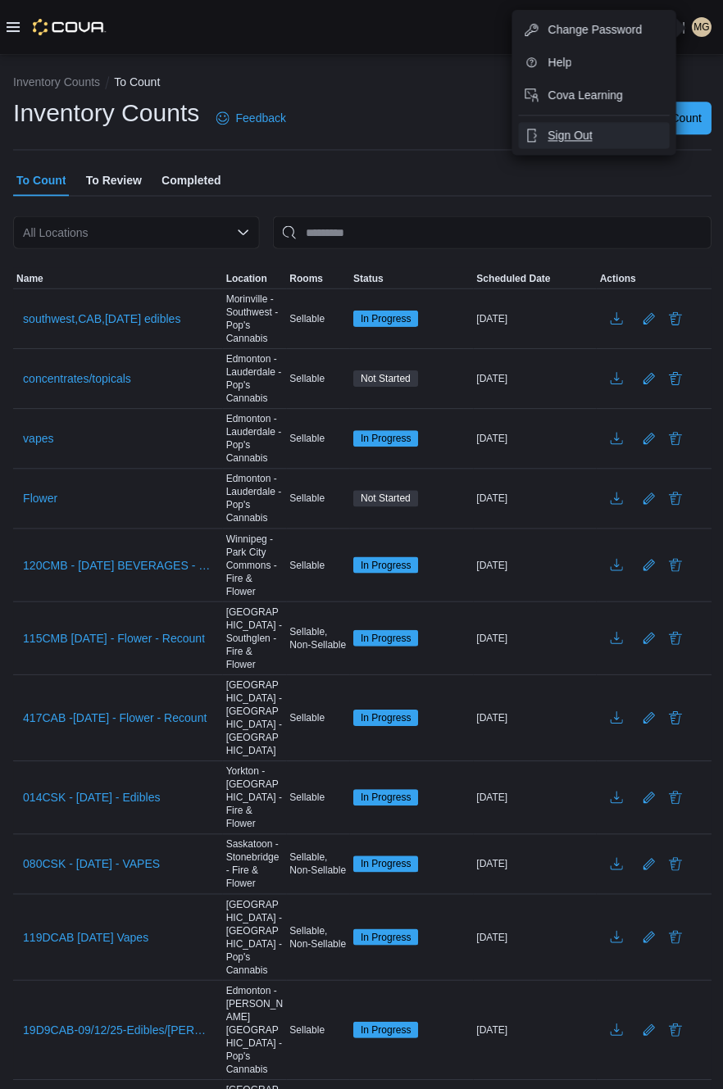
click at [575, 141] on span "Sign Out" at bounding box center [569, 135] width 44 height 16
